Goal: Find specific page/section: Find specific page/section

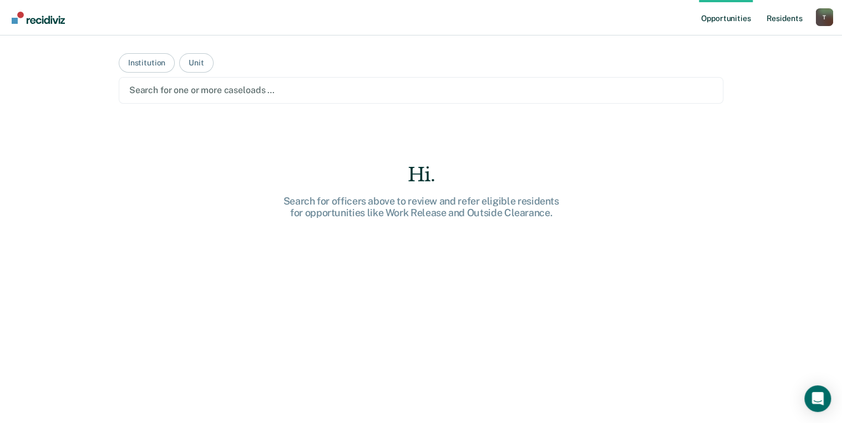
click at [780, 19] on link "Resident s" at bounding box center [784, 17] width 40 height 35
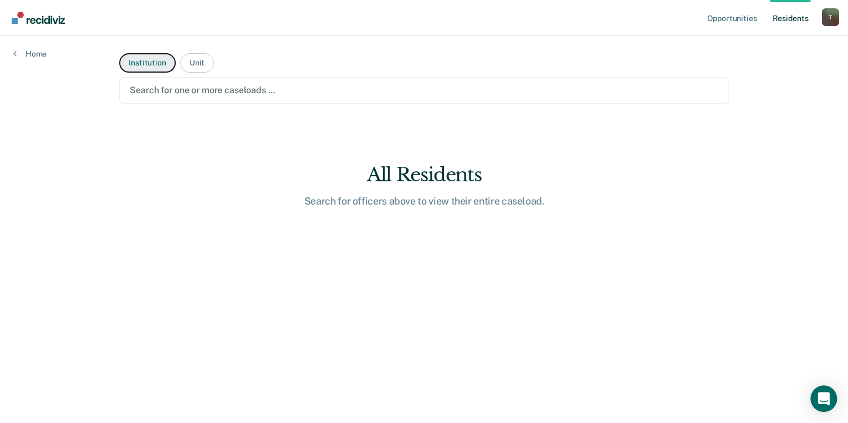
click at [142, 64] on button "Institution" at bounding box center [147, 62] width 56 height 19
click at [154, 65] on button "Institution" at bounding box center [147, 62] width 56 height 19
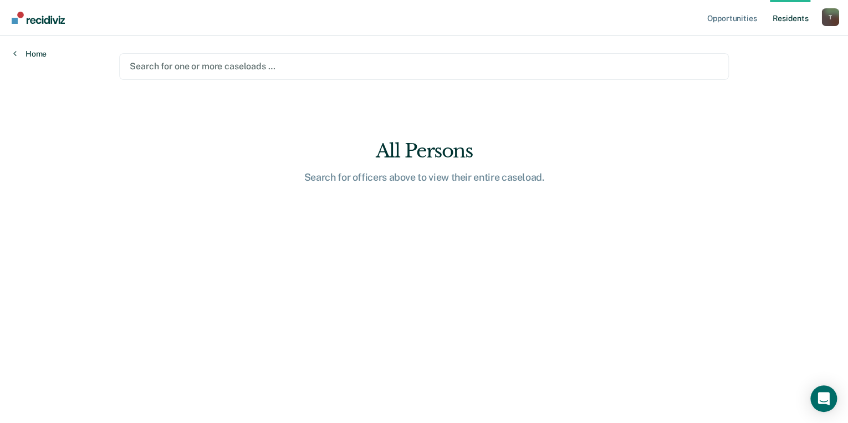
click at [32, 52] on link "Home" at bounding box center [29, 54] width 33 height 10
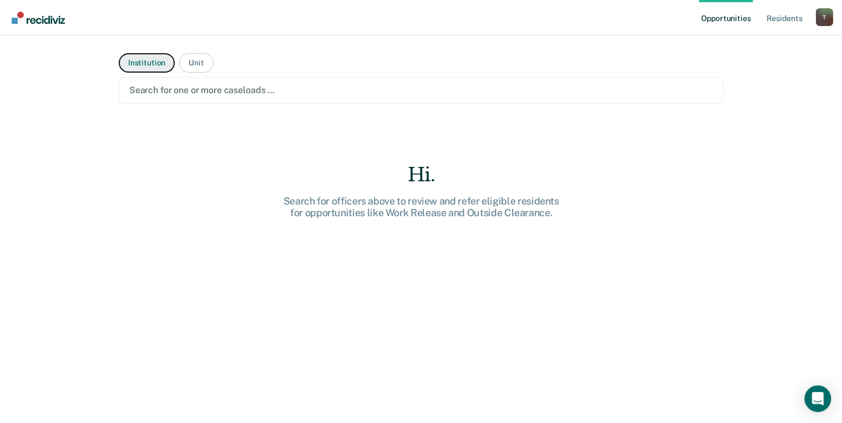
click at [139, 64] on button "Institution" at bounding box center [147, 62] width 56 height 19
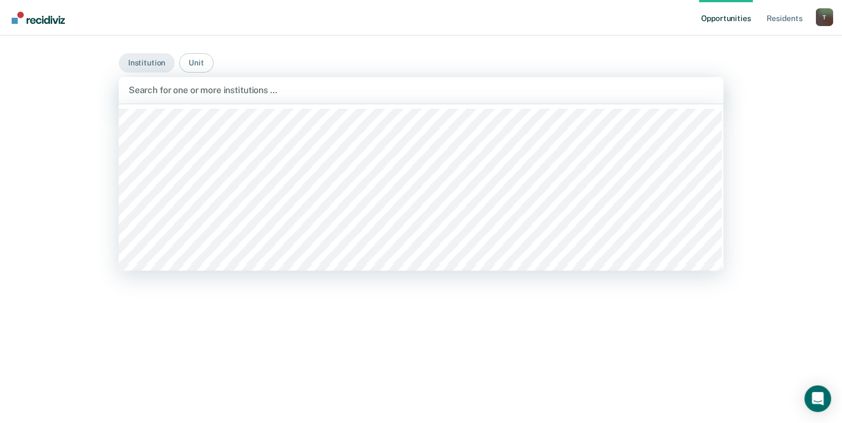
click at [167, 89] on div at bounding box center [421, 90] width 585 height 13
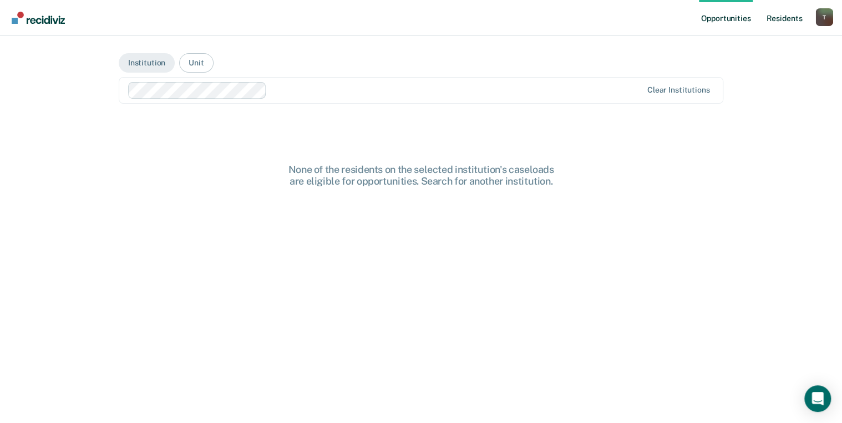
click at [783, 22] on link "Resident s" at bounding box center [784, 17] width 40 height 35
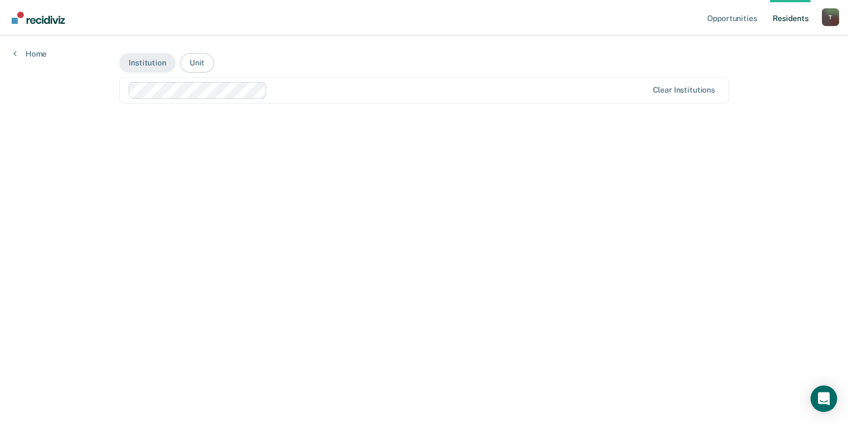
click at [787, 20] on link "Resident s" at bounding box center [790, 17] width 40 height 35
click at [724, 22] on link "Opportunities" at bounding box center [732, 17] width 54 height 35
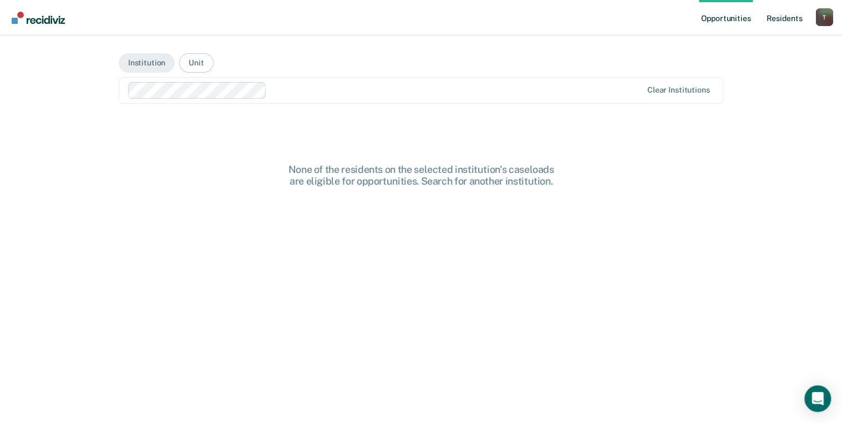
click at [787, 22] on link "Resident s" at bounding box center [784, 17] width 40 height 35
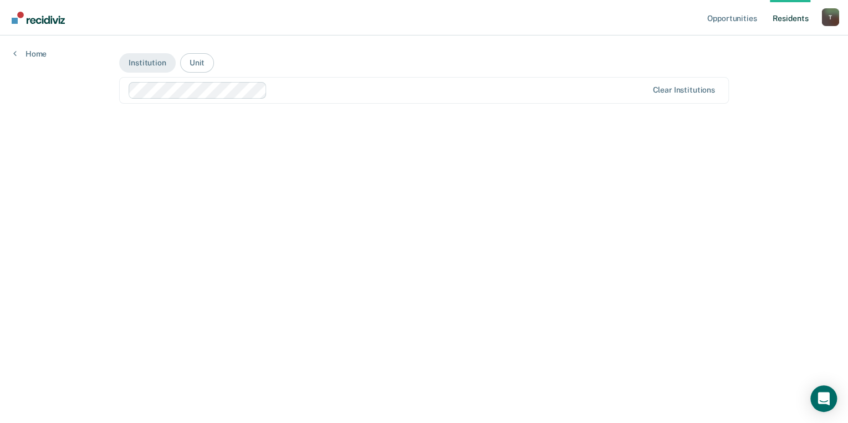
click at [785, 0] on link "Resident s" at bounding box center [790, 17] width 40 height 35
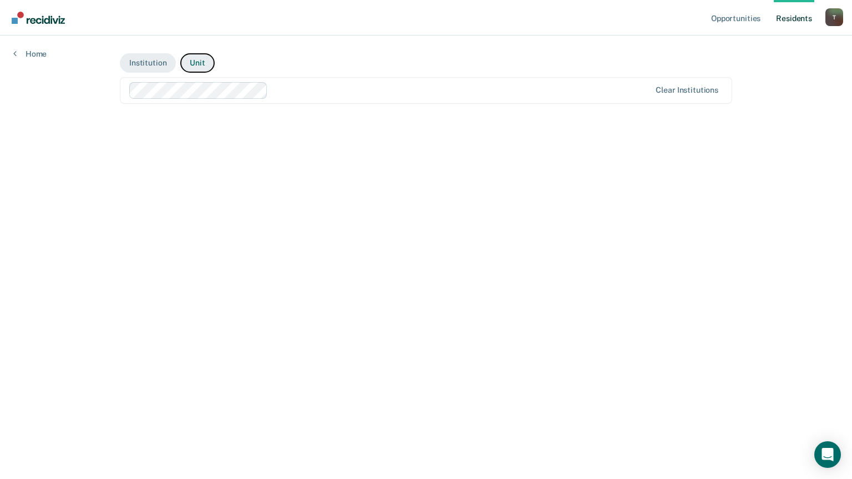
click at [195, 62] on button "Unit" at bounding box center [197, 62] width 34 height 19
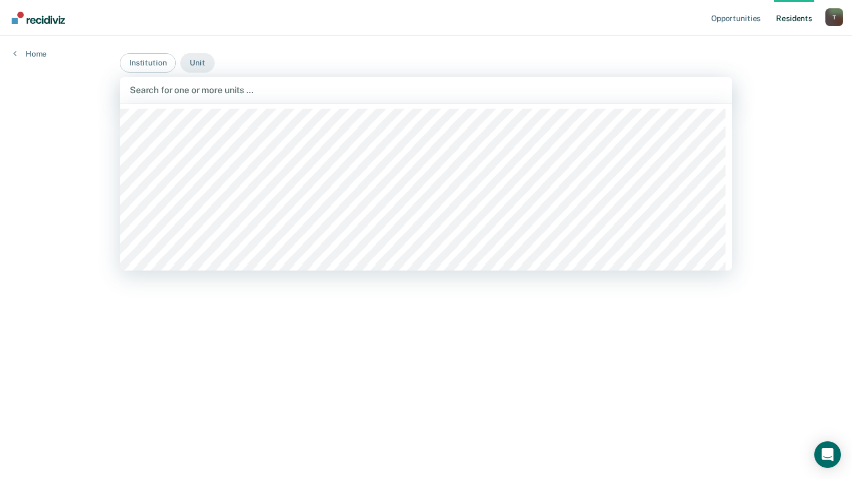
click at [224, 86] on div at bounding box center [426, 90] width 592 height 13
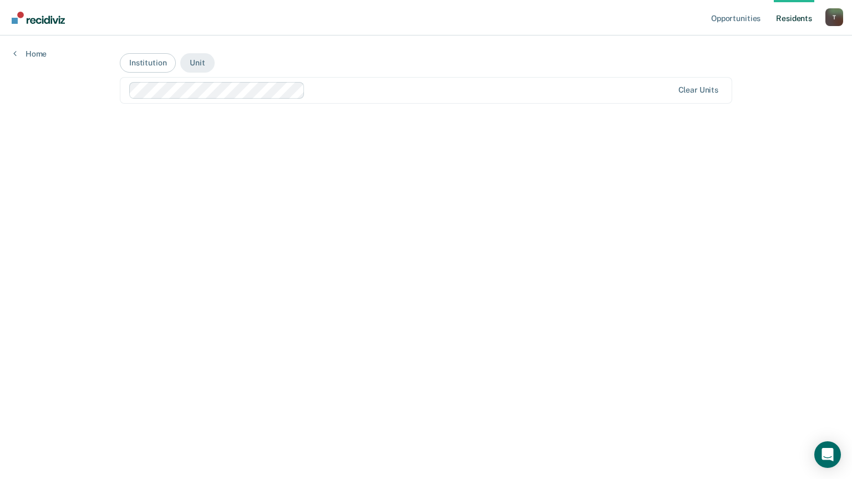
click at [793, 22] on link "Resident s" at bounding box center [794, 17] width 40 height 35
click at [746, 21] on link "Opportunities" at bounding box center [736, 17] width 54 height 35
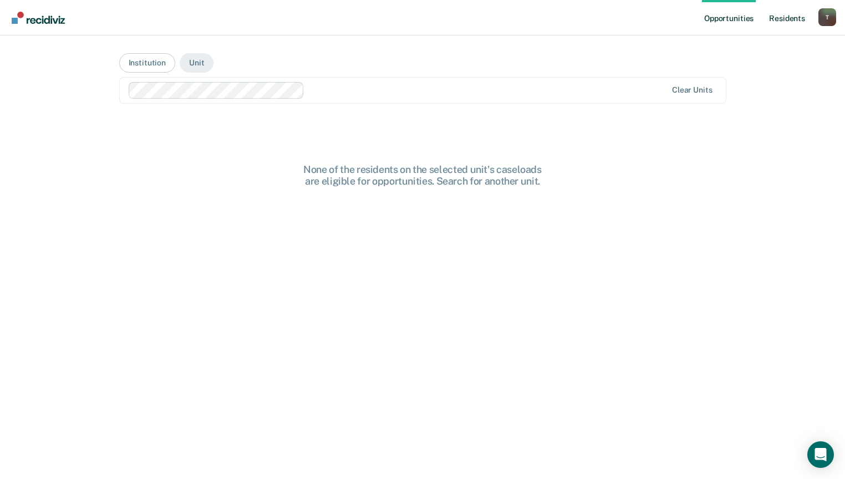
click at [795, 12] on link "Resident s" at bounding box center [787, 17] width 40 height 35
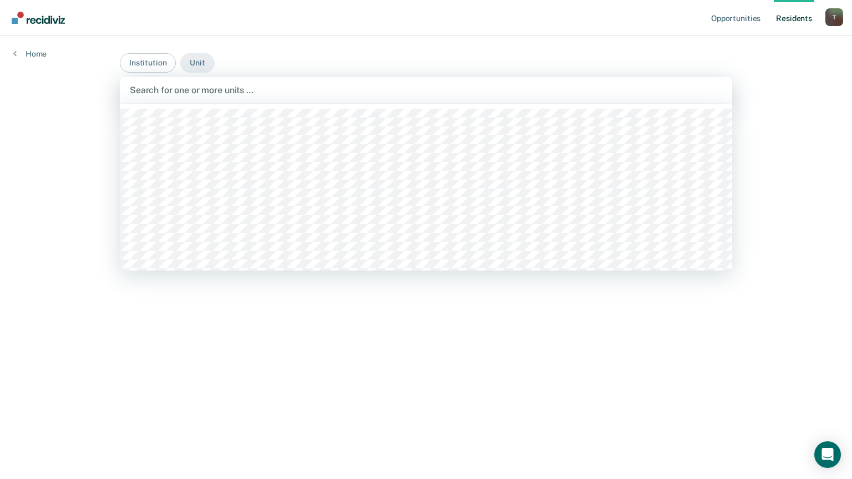
click at [292, 88] on div at bounding box center [426, 90] width 592 height 13
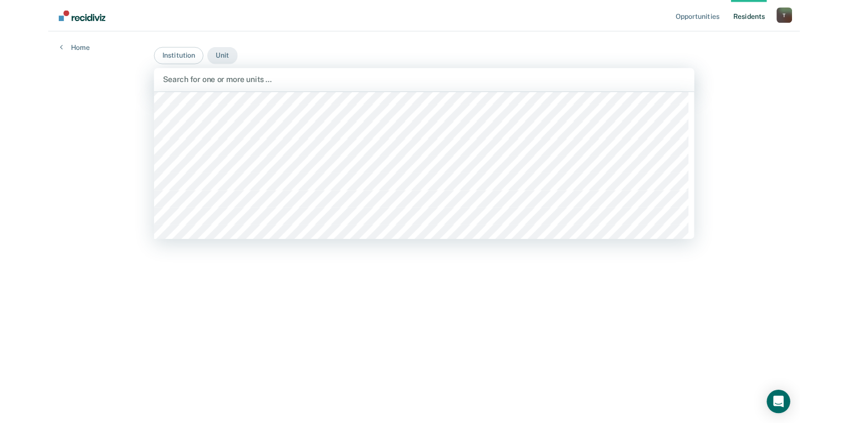
scroll to position [1464, 0]
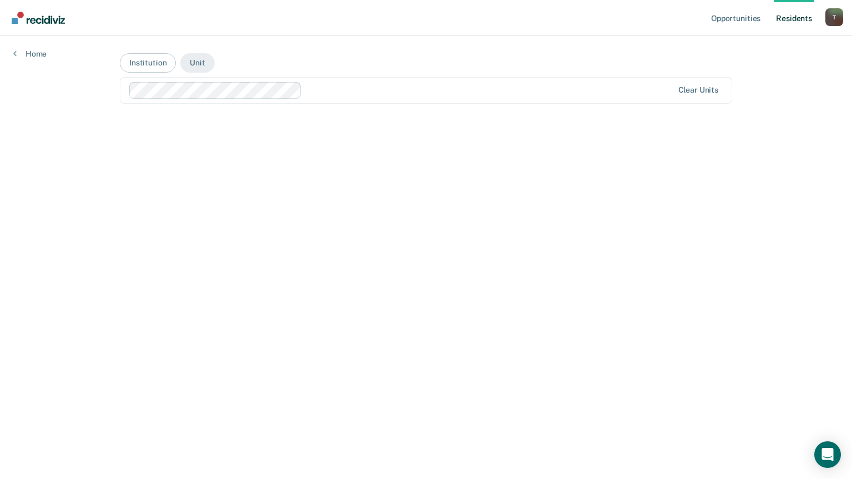
click at [792, 18] on link "Resident s" at bounding box center [794, 17] width 40 height 35
click at [745, 20] on link "Opportunities" at bounding box center [736, 17] width 54 height 35
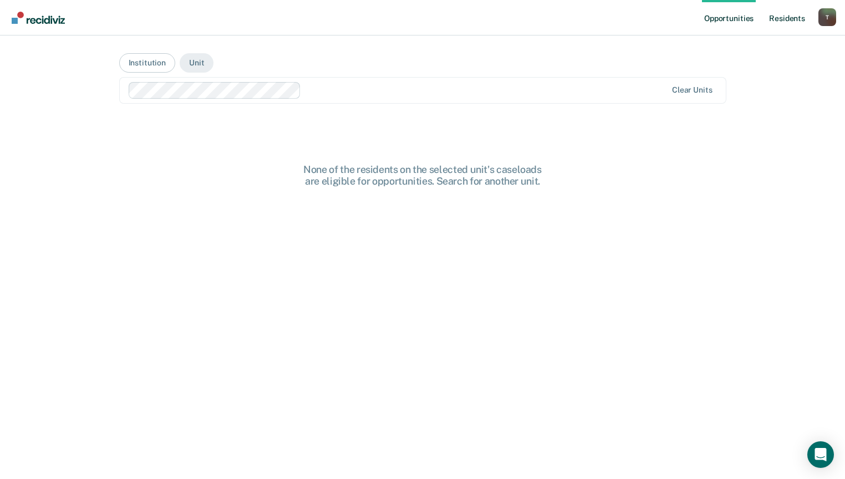
click at [792, 19] on link "Resident s" at bounding box center [787, 17] width 40 height 35
